Goal: Transaction & Acquisition: Purchase product/service

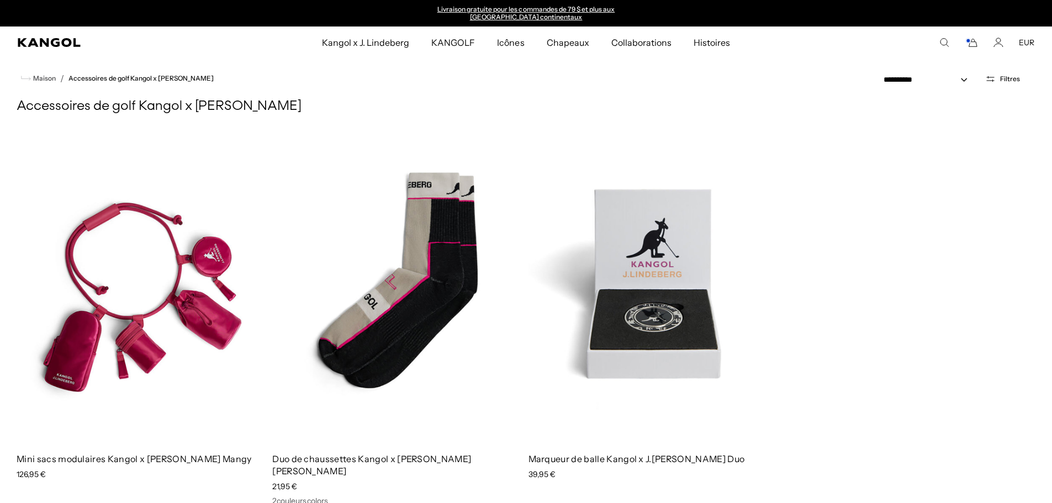
click at [49, 49] on comp-header "Kangol x [PERSON_NAME][GEOGRAPHIC_DATA] Kangol x [PERSON_NAME][GEOGRAPHIC_DATA]…" at bounding box center [526, 43] width 1052 height 32
click at [52, 42] on icon "Kangol" at bounding box center [49, 42] width 62 height 9
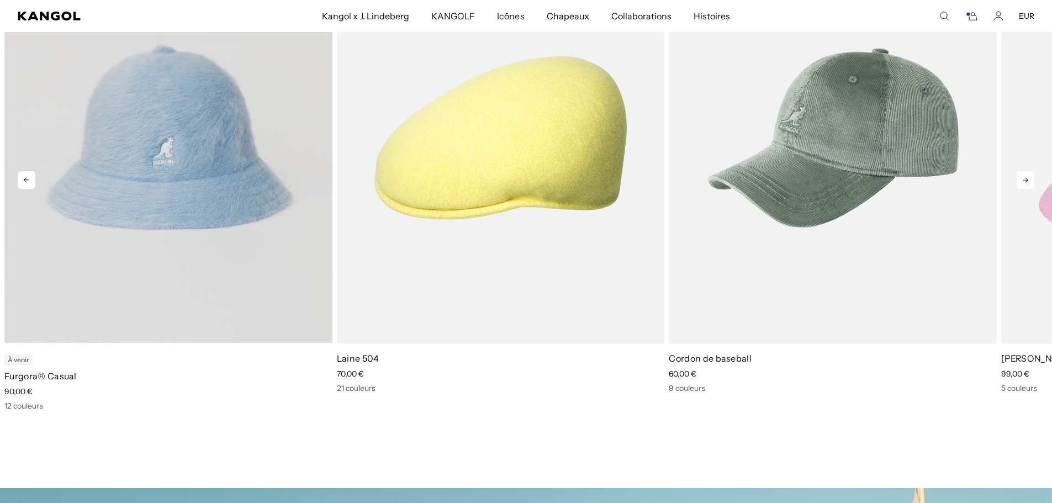
scroll to position [669, 0]
click at [244, 226] on video "Furgora® Casual" at bounding box center [168, 137] width 328 height 411
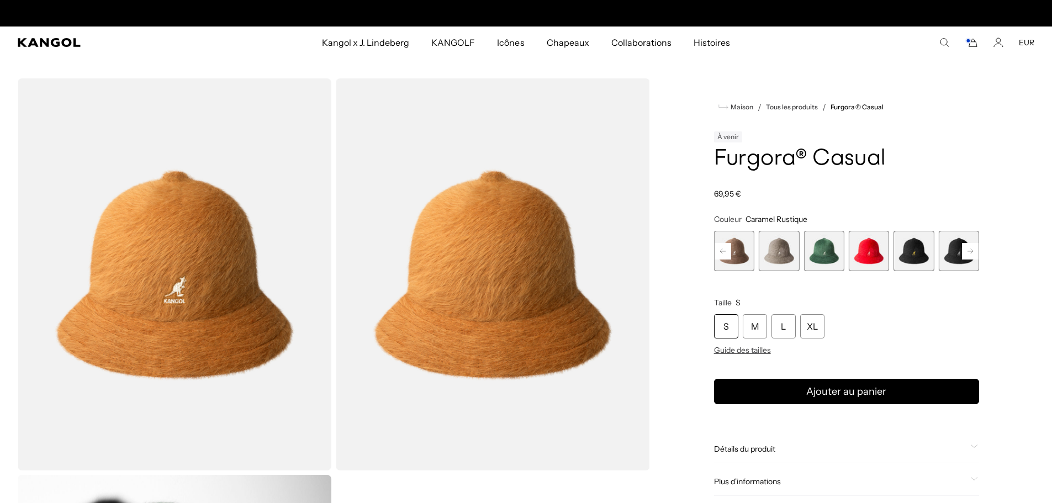
click at [915, 254] on span "8 sur 12" at bounding box center [914, 251] width 40 height 40
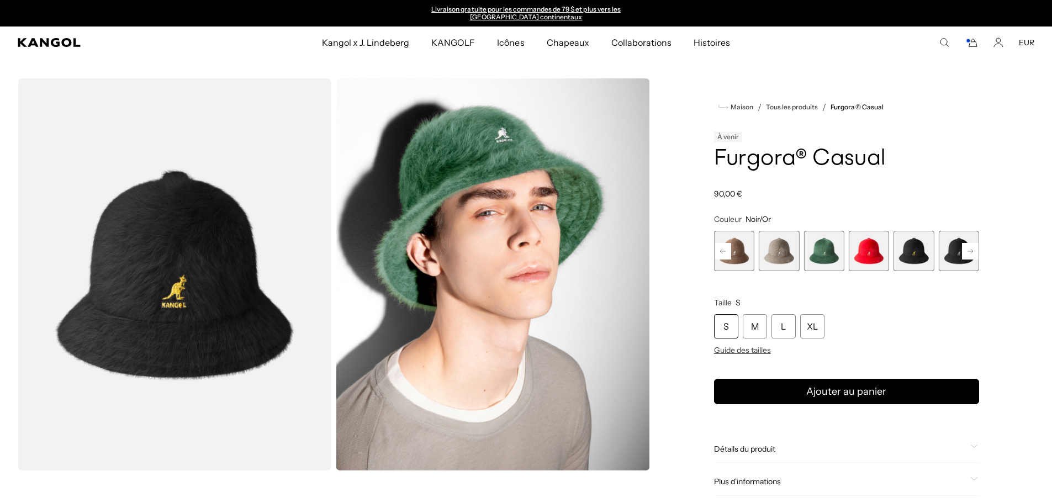
click at [960, 258] on span "9 sur 12" at bounding box center [959, 251] width 40 height 40
click at [815, 259] on span "6 sur 12" at bounding box center [824, 251] width 40 height 40
